Goal: Information Seeking & Learning: Learn about a topic

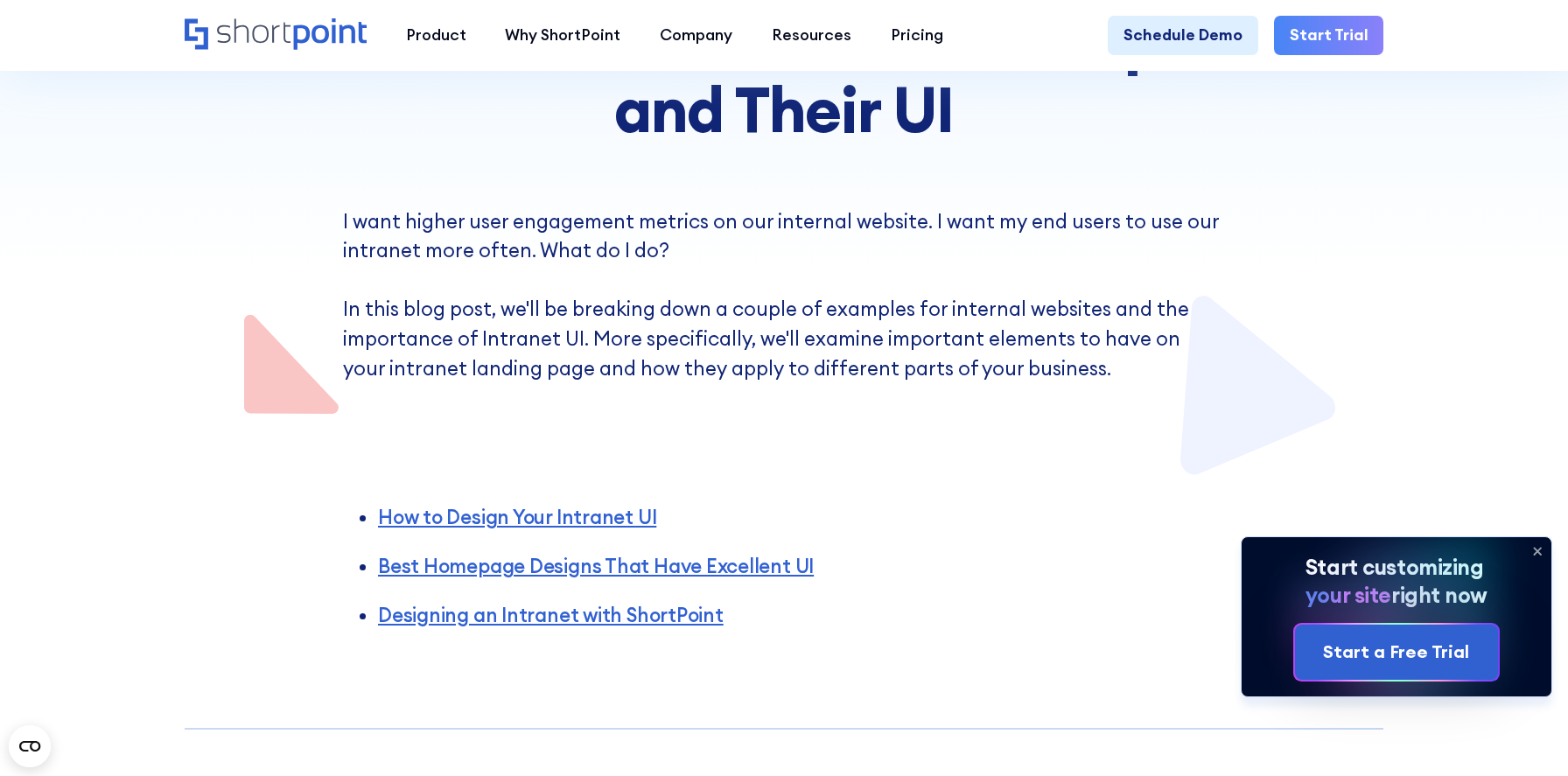
scroll to position [345, 0]
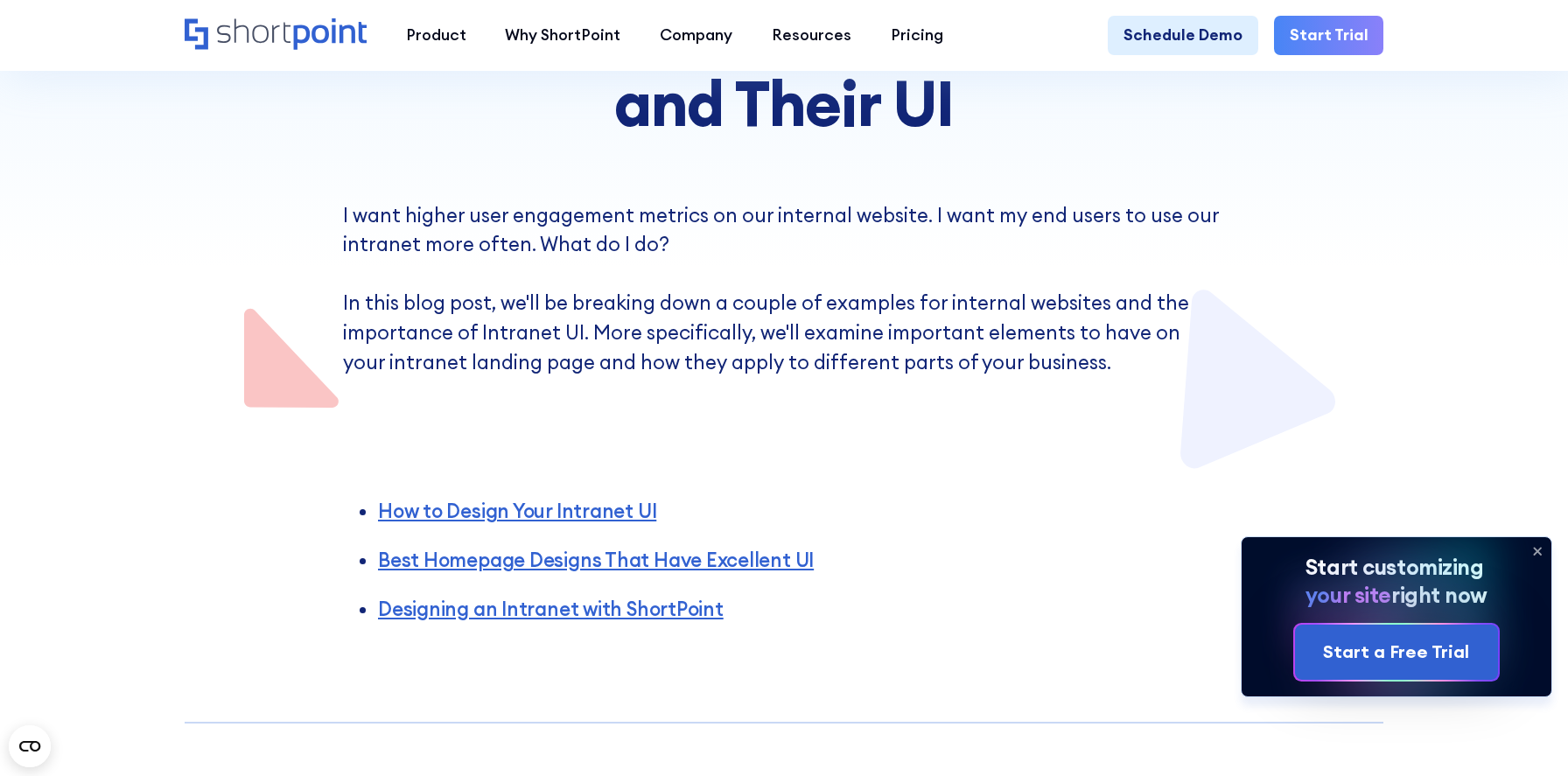
click at [1536, 550] on icon at bounding box center [1538, 551] width 7 height 7
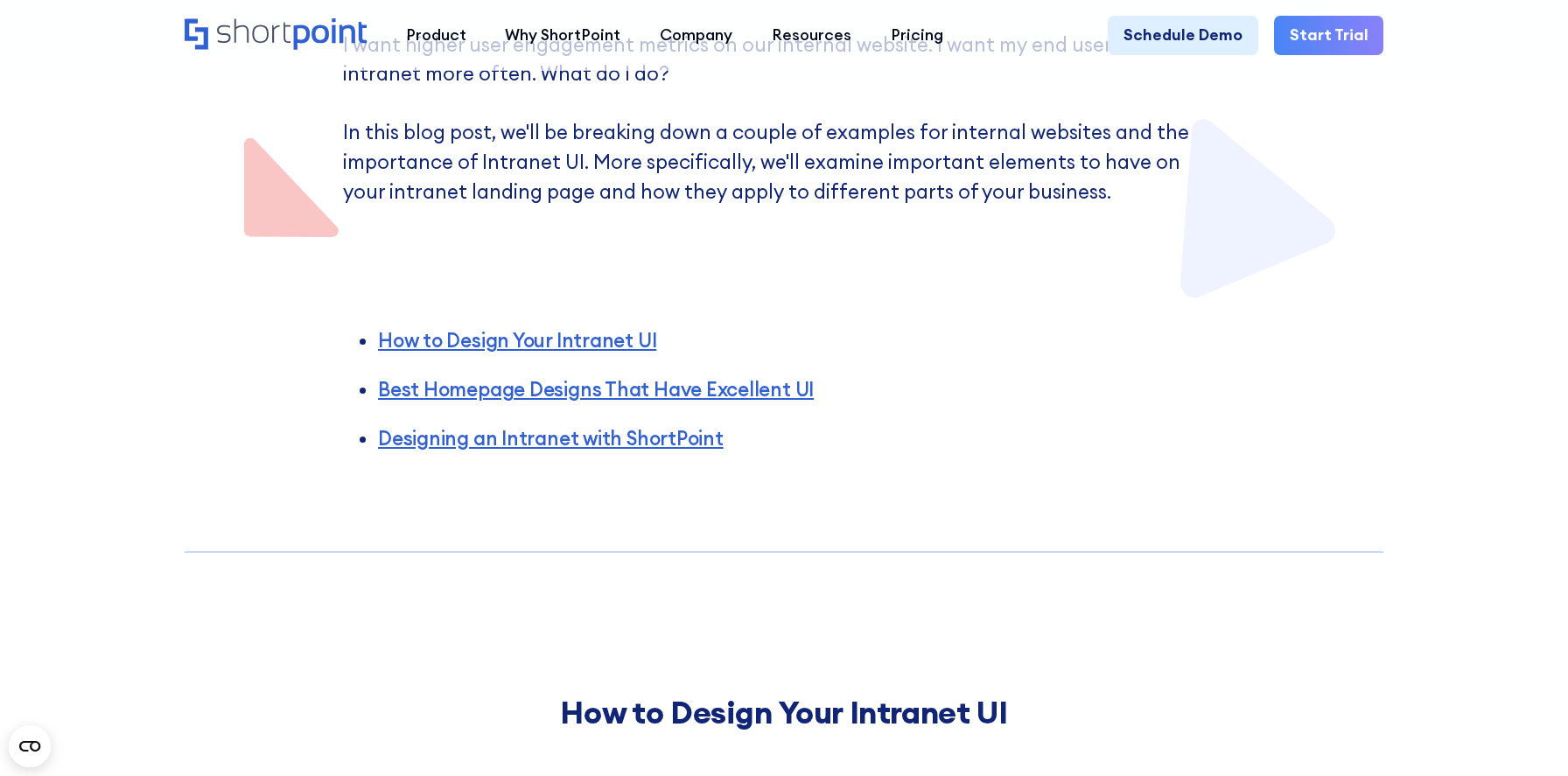
scroll to position [0, 0]
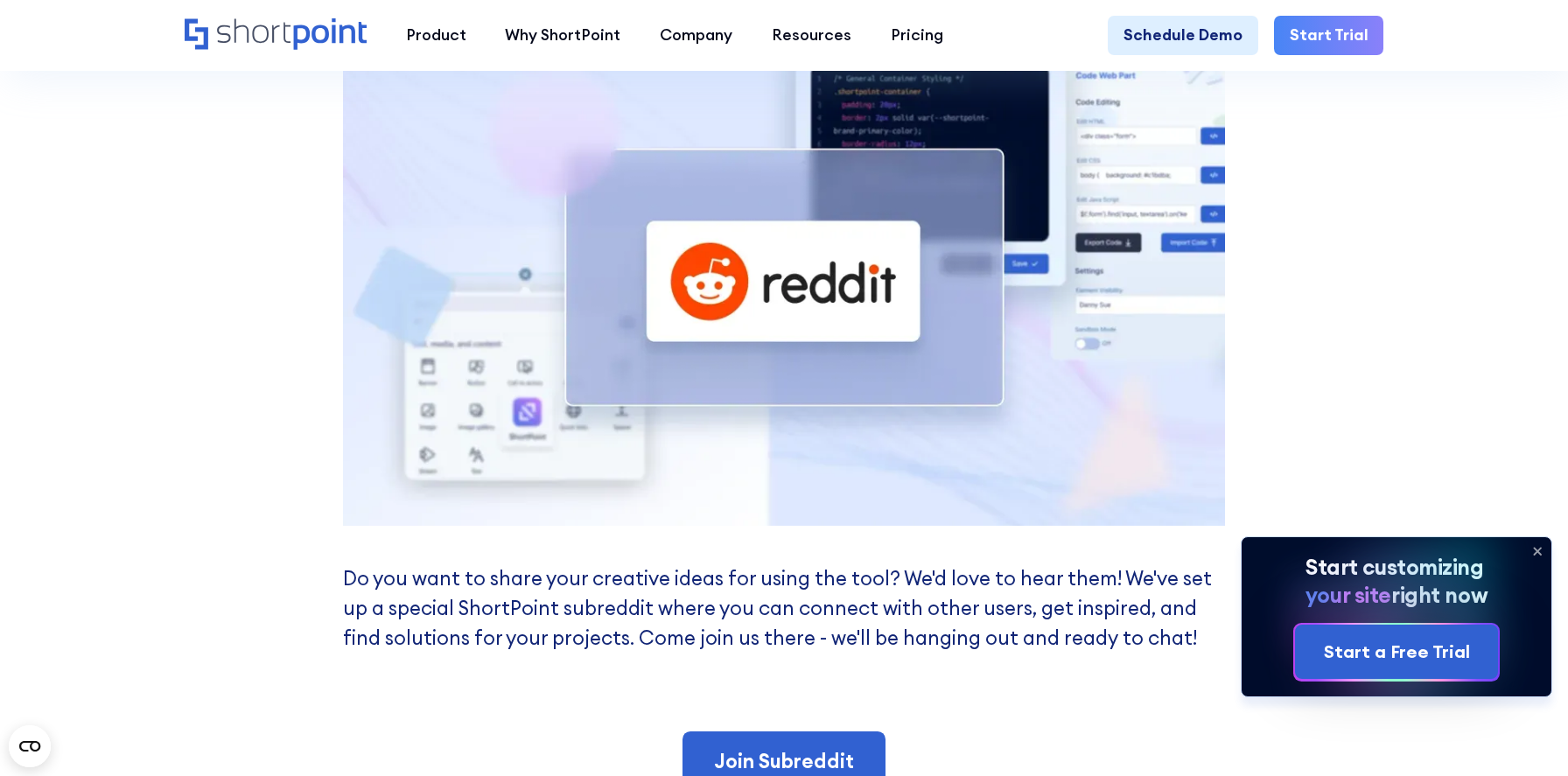
scroll to position [2233, 0]
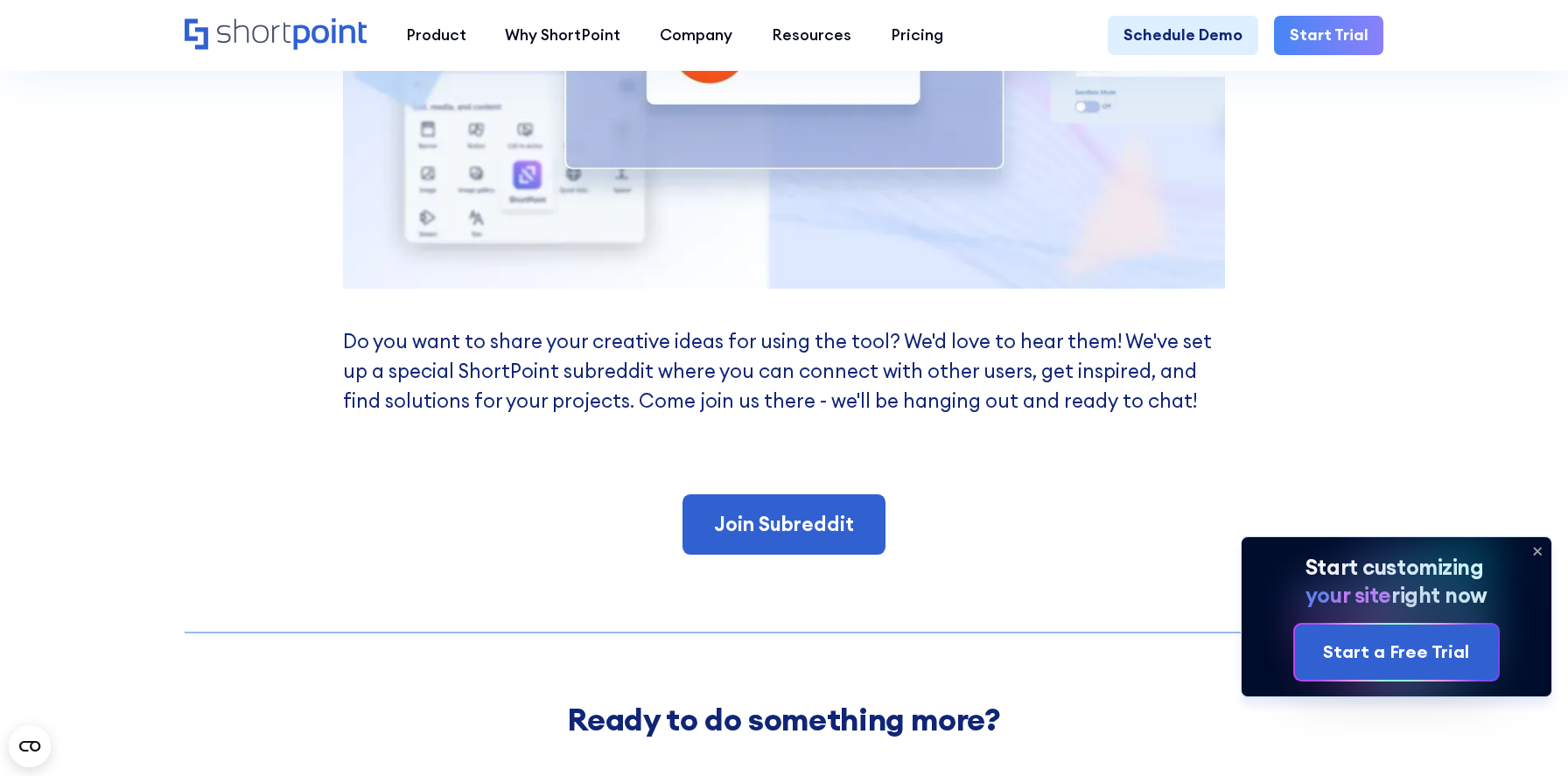
click at [1544, 552] on icon at bounding box center [1537, 551] width 28 height 28
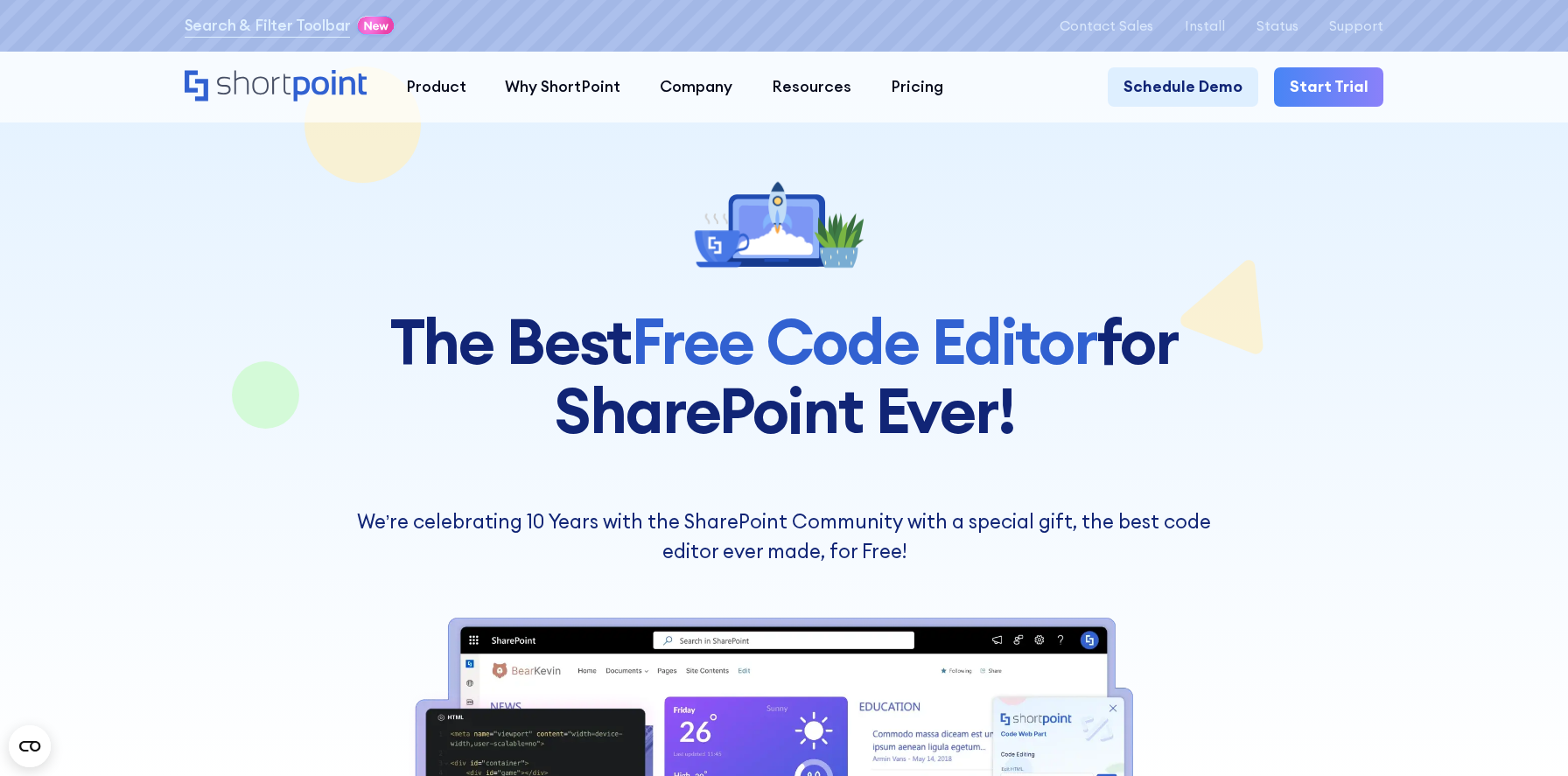
scroll to position [0, 0]
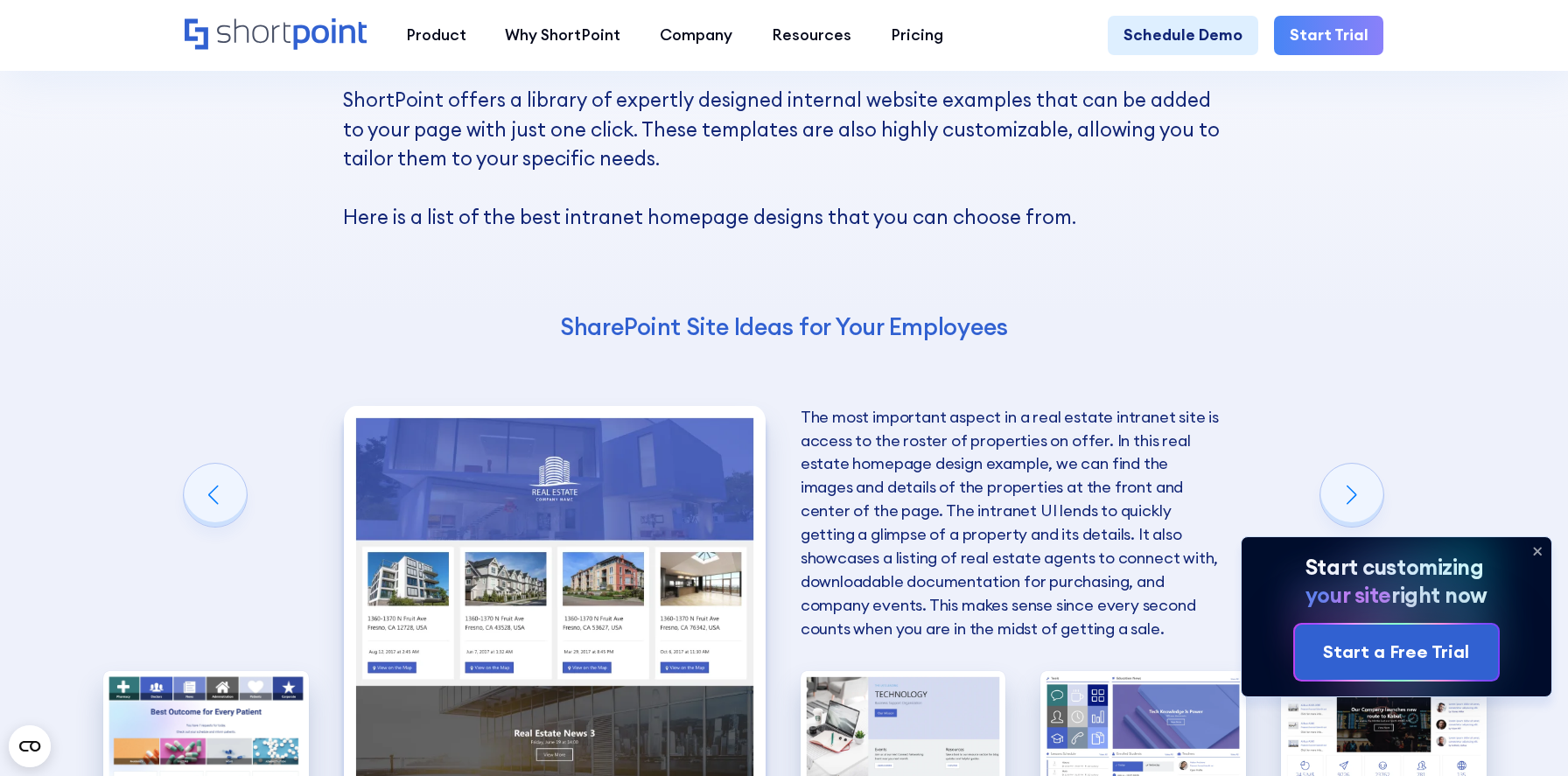
scroll to position [3429, 0]
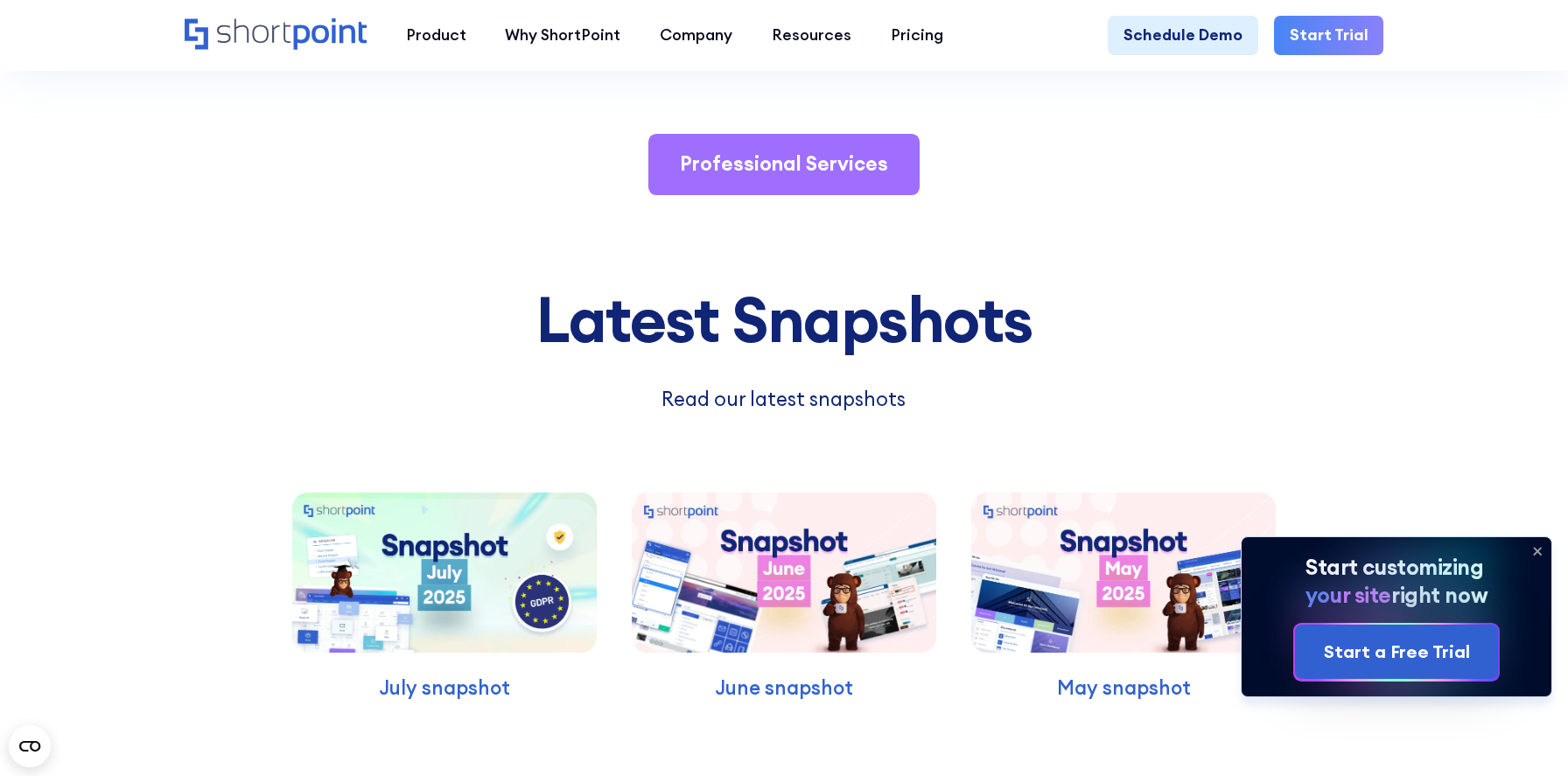
scroll to position [4157, 0]
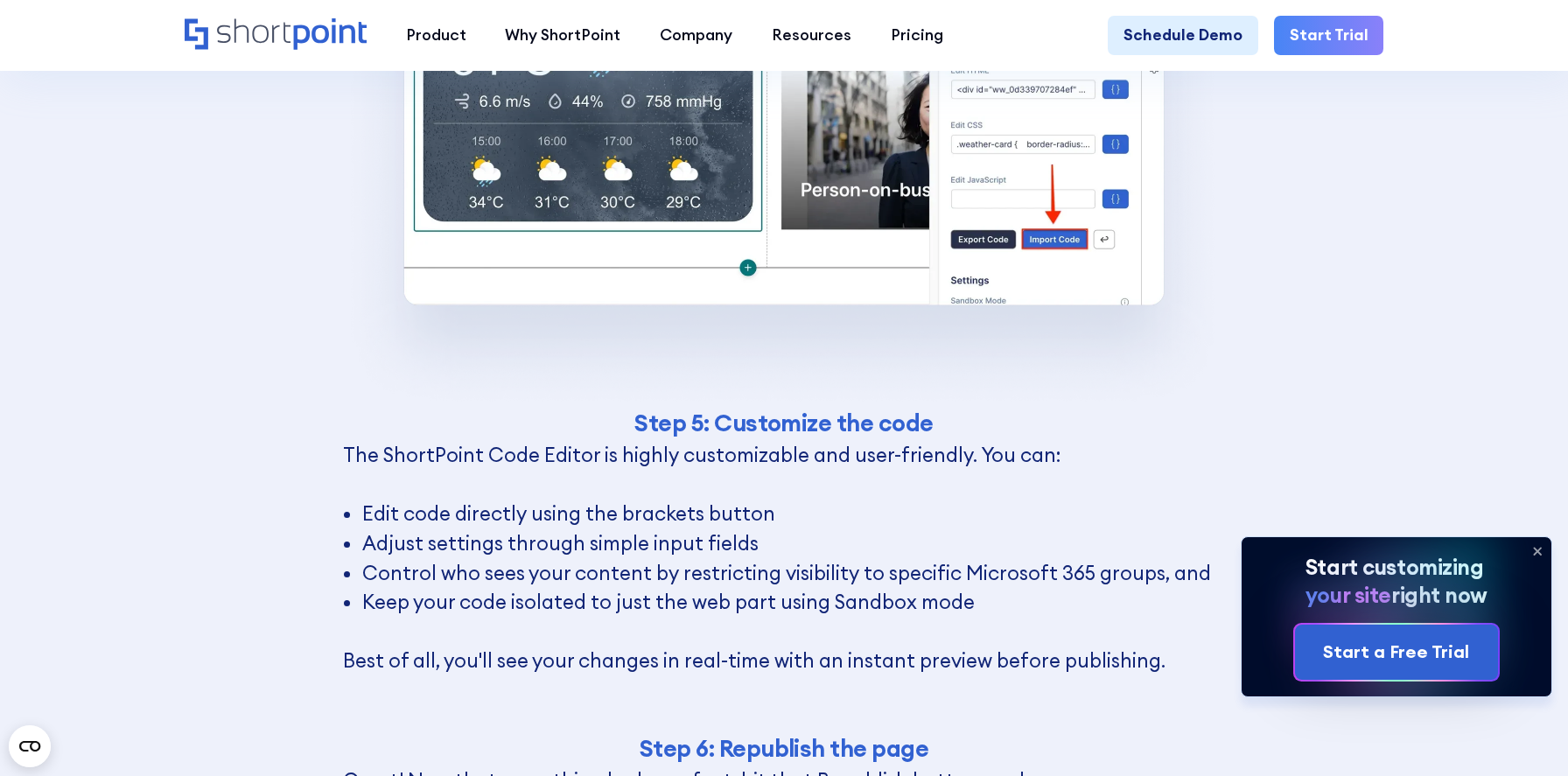
scroll to position [10800, 0]
